Goal: Entertainment & Leisure: Consume media (video, audio)

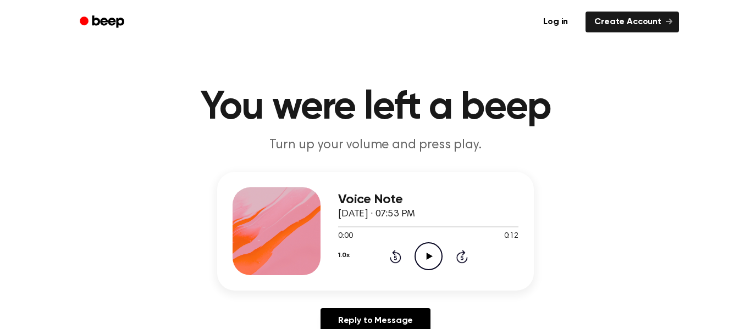
click at [419, 250] on icon "Play Audio" at bounding box center [429, 256] width 28 height 28
click at [427, 257] on icon at bounding box center [429, 256] width 6 height 7
click at [438, 263] on icon "Play Audio" at bounding box center [429, 256] width 28 height 28
click at [422, 262] on icon "Play Audio" at bounding box center [429, 256] width 28 height 28
click at [420, 252] on icon "Play Audio" at bounding box center [429, 256] width 28 height 28
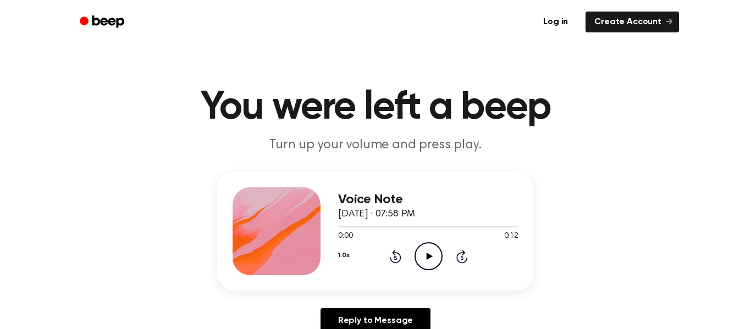
click at [428, 275] on div "Voice Note October 9, 2025 · 07:58 PM 0:00 0:12 Your browser does not support t…" at bounding box center [375, 231] width 317 height 119
click at [424, 264] on icon "Play Audio" at bounding box center [429, 256] width 28 height 28
click at [443, 273] on div "Voice Note [DATE] · 07:59 PM 0:00 0:12 Your browser does not support the [objec…" at bounding box center [428, 232] width 180 height 88
click at [415, 257] on circle at bounding box center [428, 256] width 27 height 27
click at [429, 264] on icon "Play Audio" at bounding box center [429, 256] width 28 height 28
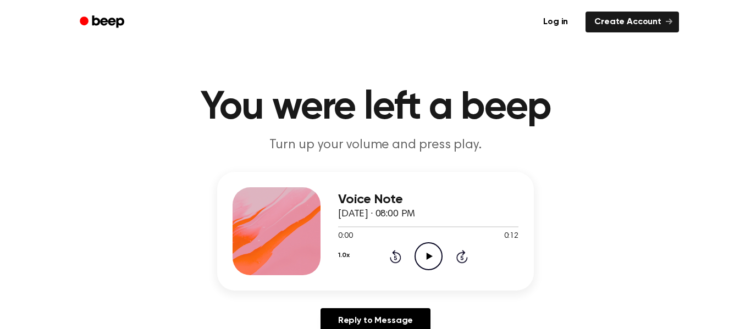
click at [429, 256] on icon at bounding box center [429, 256] width 6 height 7
click at [439, 256] on icon "Play Audio" at bounding box center [429, 256] width 28 height 28
click at [428, 262] on icon "Play Audio" at bounding box center [429, 256] width 28 height 28
click at [431, 266] on icon "Play Audio" at bounding box center [429, 256] width 28 height 28
